Goal: Task Accomplishment & Management: Use online tool/utility

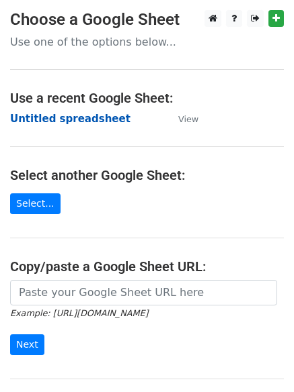
click at [42, 116] on strong "Untitled spreadsheet" at bounding box center [70, 119] width 120 height 12
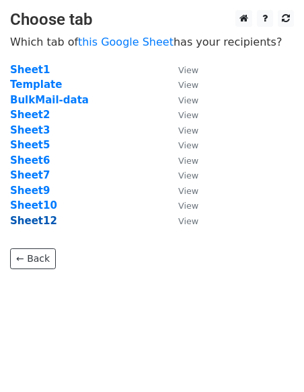
click at [38, 222] on strong "Sheet12" at bounding box center [33, 221] width 47 height 12
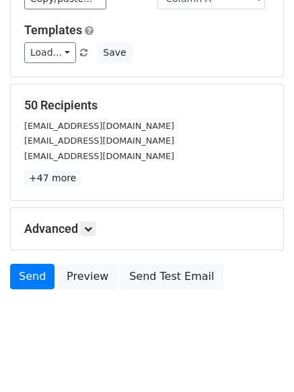
scroll to position [183, 0]
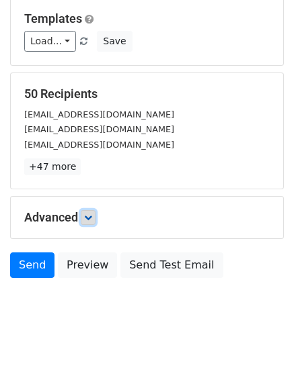
click at [89, 216] on icon at bounding box center [88, 218] width 8 height 8
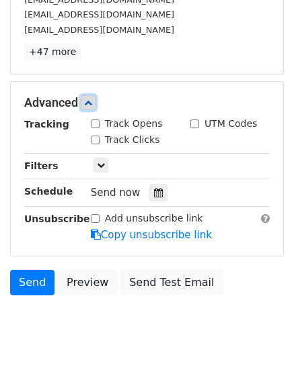
scroll to position [299, 0]
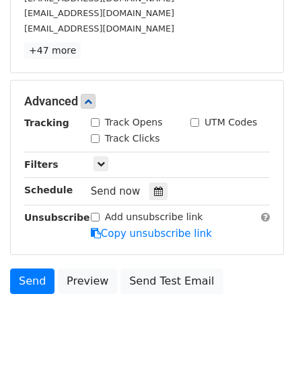
click at [97, 120] on input "Track Opens" at bounding box center [95, 122] width 9 height 9
checkbox input "true"
click at [97, 132] on div "Track Clicks" at bounding box center [125, 139] width 69 height 14
click at [94, 138] on input "Track Clicks" at bounding box center [95, 138] width 9 height 9
checkbox input "true"
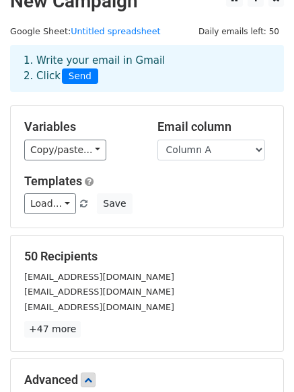
scroll to position [17, 0]
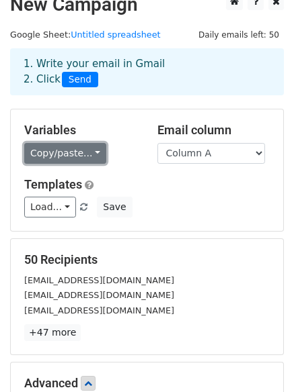
click at [85, 156] on link "Copy/paste..." at bounding box center [65, 153] width 82 height 21
click at [88, 153] on link "Copy/paste..." at bounding box center [65, 153] width 82 height 21
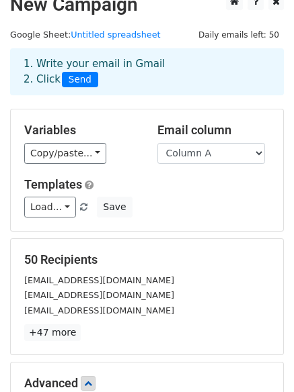
click at [161, 195] on div "Templates Load... ISO Certification, Consultancy, Training, Audit Save" at bounding box center [146, 197] width 265 height 41
click at [64, 207] on link "Load..." at bounding box center [50, 207] width 52 height 21
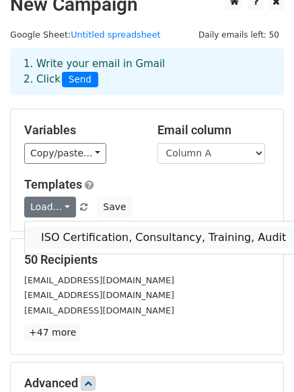
click at [114, 236] on link "ISO Certification, Consultancy, Training, Audit" at bounding box center [163, 238] width 277 height 22
